Goal: Complete application form

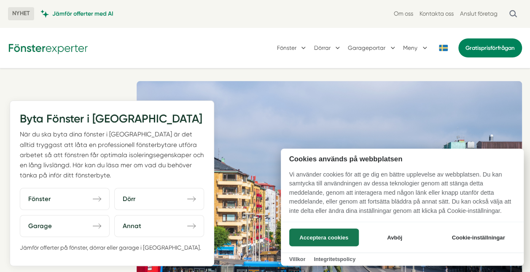
click at [338, 236] on button "Acceptera cookies" at bounding box center [324, 237] width 70 height 18
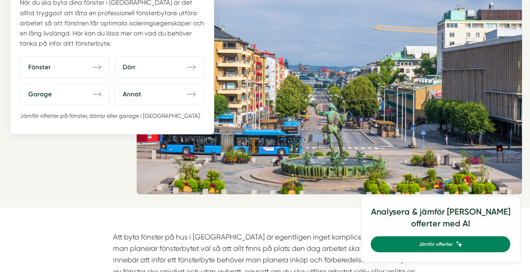
scroll to position [131, 0]
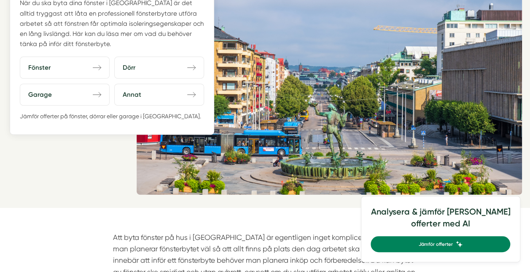
click at [69, 75] on link "Fönster direction-right" at bounding box center [65, 68] width 90 height 22
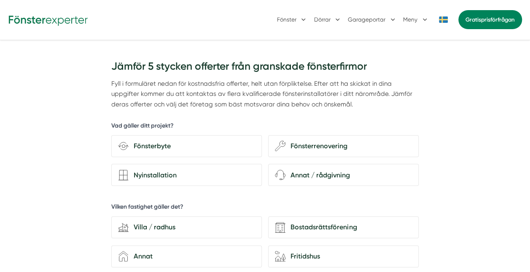
scroll to position [29, 0]
click at [137, 145] on div "Fönsterbyte" at bounding box center [192, 145] width 127 height 11
click at [0, 0] on input "Fönsterbyte" at bounding box center [0, 0] width 0 height 0
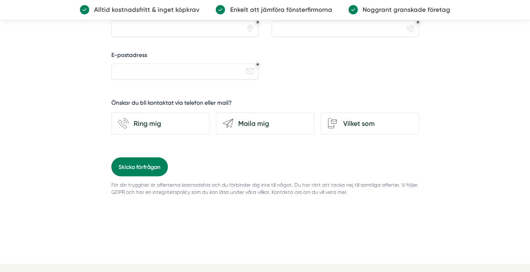
scroll to position [701, 0]
